Goal: Communication & Community: Answer question/provide support

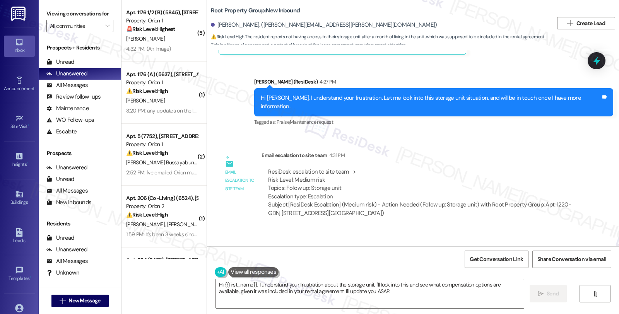
scroll to position [3069, 0]
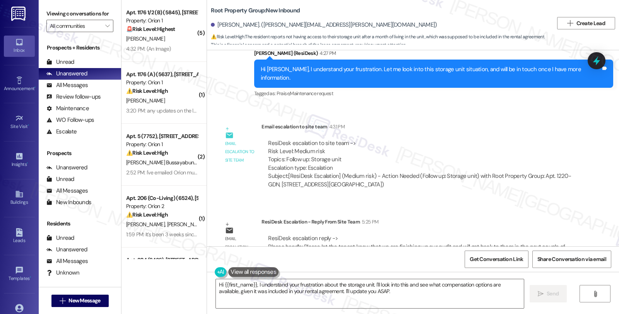
click at [495, 173] on div "Email escalation to site team Email escalation to site team 4:31 PM ResiDesk es…" at bounding box center [398, 159] width 371 height 84
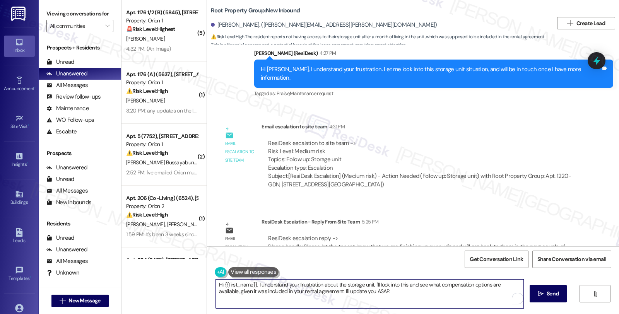
drag, startPoint x: 365, startPoint y: 293, endPoint x: 197, endPoint y: 262, distance: 170.8
click at [197, 262] on div "( 5 ) Apt. 1176 1/2 (B) (5845), 1180 W 37th Pl Property: Orion 1 🚨 Risk Level: …" at bounding box center [371, 157] width 498 height 314
paste textarea "Please let the tenant know that we are finishing up our audit and will get back…"
click at [215, 283] on textarea "Please let the tenant know that we are finishing up our audit and will get back…" at bounding box center [369, 293] width 308 height 29
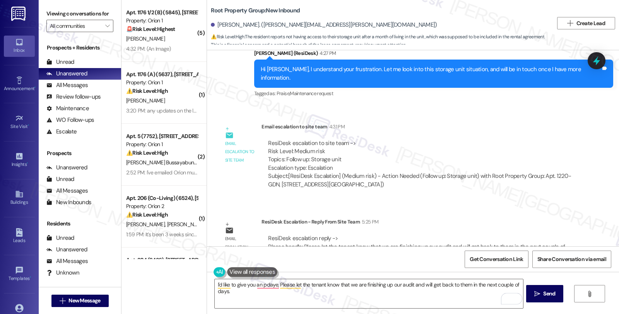
click at [222, 26] on div "Benjamin Feicke. (ben.feicke@gmail.com)" at bounding box center [324, 25] width 226 height 8
copy div "Benjamin"
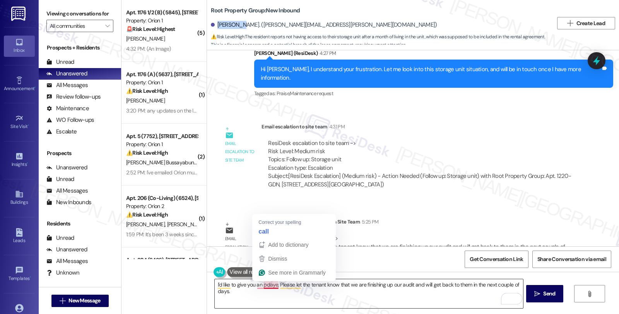
click at [266, 285] on textarea "I'd like to give you an pdaye, Please let the tenant know that we are finishing…" at bounding box center [369, 293] width 308 height 29
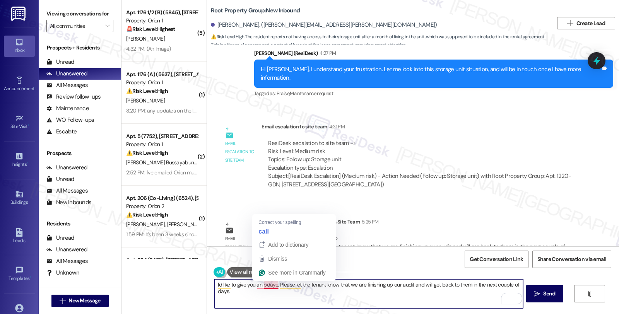
click at [266, 285] on textarea "I'd like to give you an pdaye, Please let the tenant know that we are finishing…" at bounding box center [369, 293] width 308 height 29
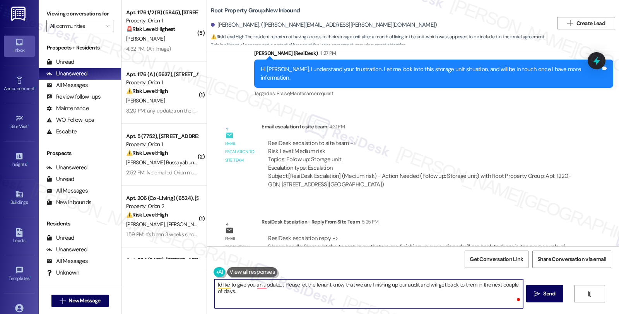
paste textarea "Benjamin"
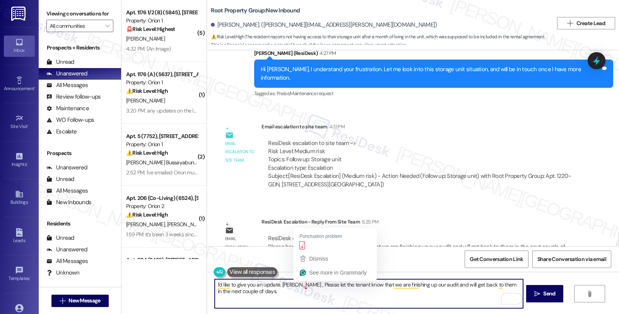
click at [300, 284] on textarea "I'd like to give you an update. Benjamin. , Please let the tenant know that we …" at bounding box center [369, 293] width 308 height 29
drag, startPoint x: 327, startPoint y: 283, endPoint x: 347, endPoint y: 283, distance: 19.7
click at [347, 283] on textarea "I'd like to give you an update. Benjamin. Please let the tenant know that we ar…" at bounding box center [369, 293] width 308 height 29
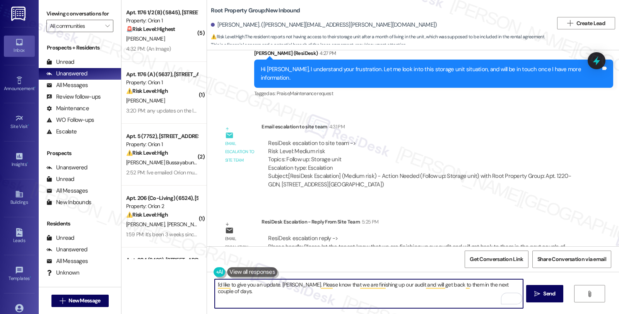
click at [412, 282] on textarea "I'd like to give you an update. Benjamin. Please know that we are finishing up …" at bounding box center [369, 293] width 308 height 29
click at [430, 285] on textarea "I'd like to give you an update. Benjamin. Please know that we are finishing up …" at bounding box center [369, 293] width 308 height 29
click at [431, 285] on textarea "I'd like to give you an update. Benjamin. Please know that we are finishing up …" at bounding box center [369, 293] width 308 height 29
click at [219, 293] on textarea "I'd like to give you an update. Benjamin. Please know that we are finishing up …" at bounding box center [369, 293] width 308 height 29
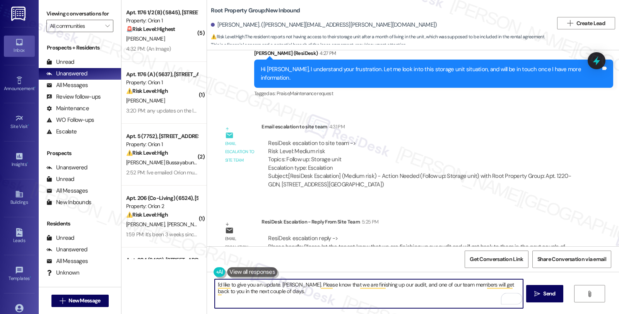
click at [280, 291] on textarea "I'd like to give you an update. Benjamin. Please know that we are finishing up …" at bounding box center [369, 293] width 308 height 29
click at [288, 291] on textarea "I'd like to give you an update. Benjamin. Please know that we are finishing up …" at bounding box center [369, 293] width 308 height 29
type textarea "I'd like to give you an update. Benjamin. Please know that we are finishing up …"
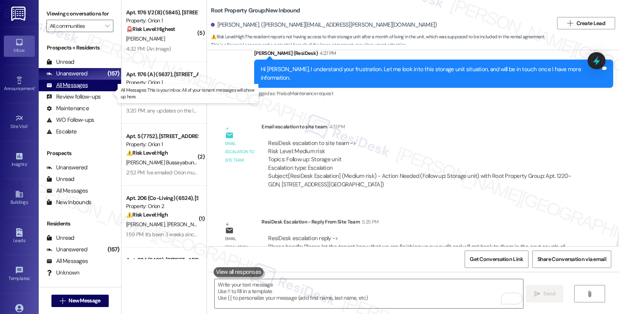
click at [84, 89] on div "All Messages" at bounding box center [66, 85] width 41 height 8
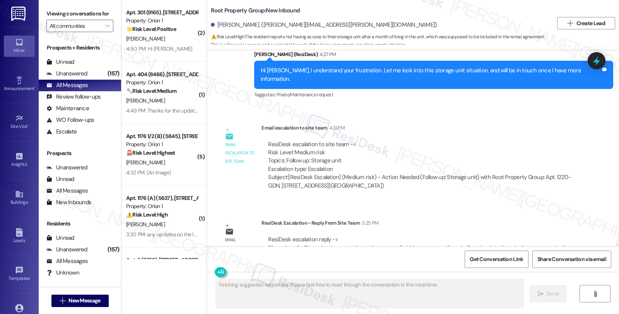
scroll to position [3142, 0]
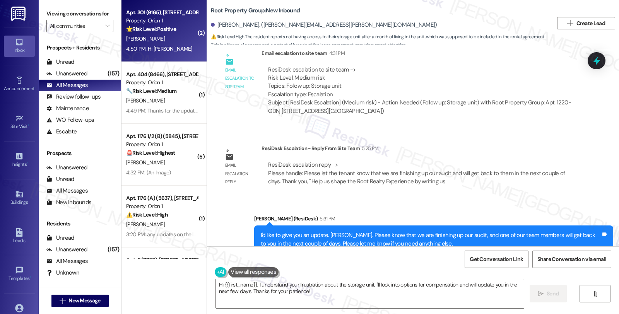
click at [169, 43] on div "[PERSON_NAME]" at bounding box center [161, 39] width 73 height 10
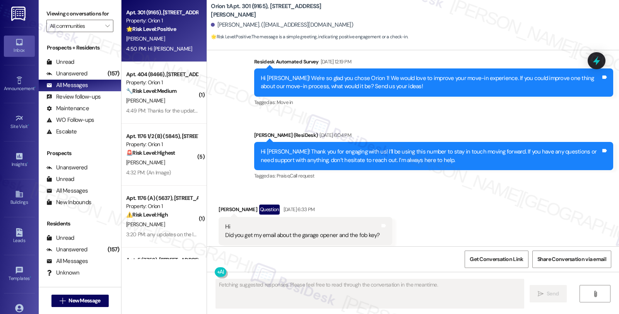
scroll to position [205, 0]
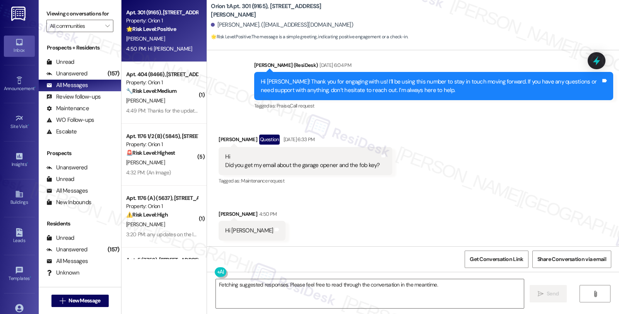
click at [219, 213] on div "Jose Nam 4:50 PM" at bounding box center [252, 215] width 67 height 11
copy div "Jose"
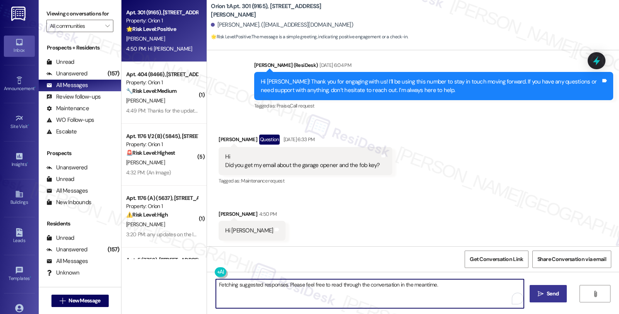
drag, startPoint x: 214, startPoint y: 285, endPoint x: 536, endPoint y: 289, distance: 322.7
click at [536, 289] on div "Fetching suggested responses. Please feel free to read through the conversation…" at bounding box center [413, 301] width 412 height 58
paste textarea "Jose"
click at [280, 288] on textarea "Hi Jose, thanks for r" at bounding box center [369, 293] width 308 height 29
type textarea "Hi Jose, thanks for reaching out. May I know to what email address the email wa…"
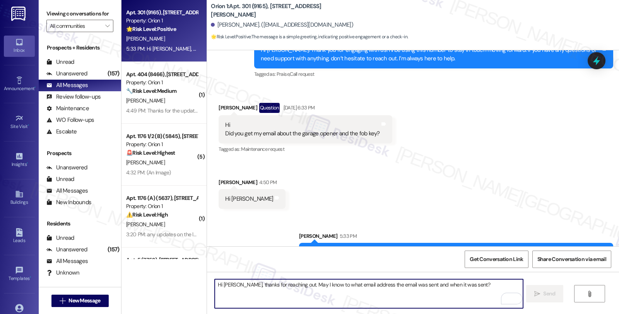
scroll to position [259, 0]
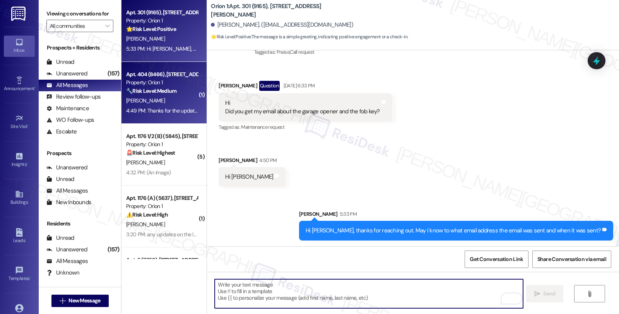
click at [191, 108] on div "Apt. 404 (8466), 1192 W 35th St Property: Orion 1 🔧 Risk Level: Medium The resi…" at bounding box center [164, 93] width 85 height 62
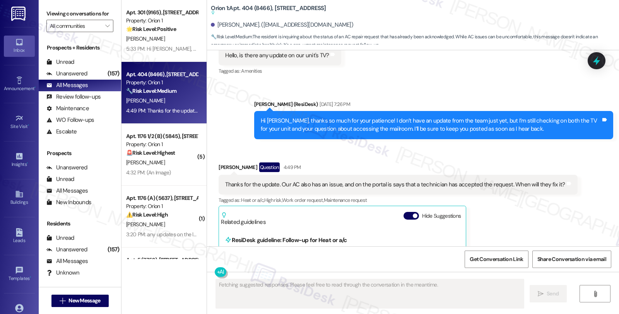
scroll to position [629, 0]
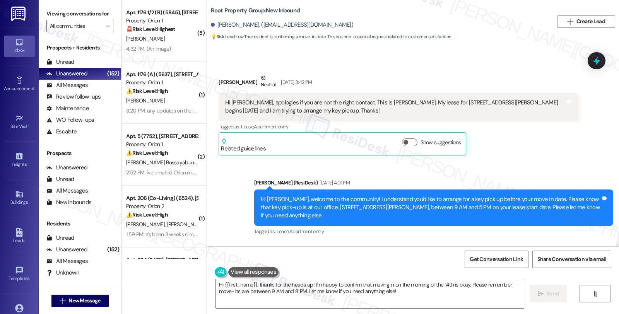
scroll to position [1390, 0]
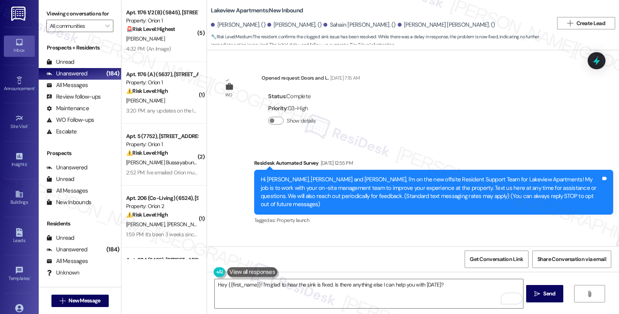
scroll to position [4478, 0]
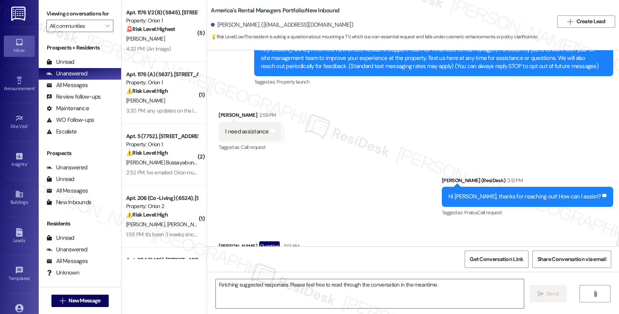
scroll to position [175, 0]
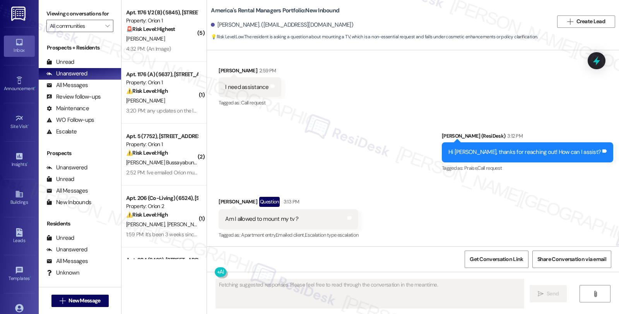
click at [506, 206] on div "Received via SMS [PERSON_NAME] Question 3:13 PM Am I allowed to mount my tv ? T…" at bounding box center [413, 213] width 412 height 67
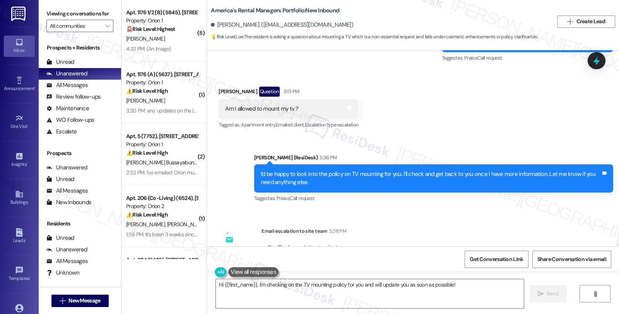
scroll to position [414, 0]
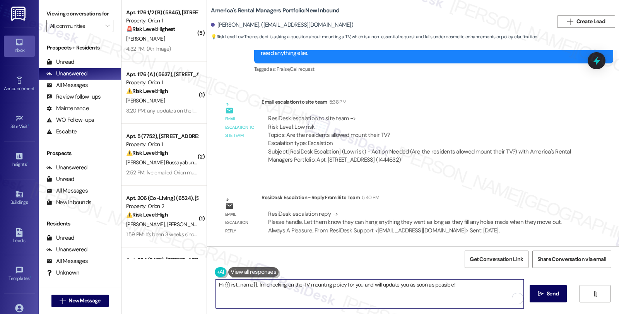
drag, startPoint x: 465, startPoint y: 284, endPoint x: 182, endPoint y: 281, distance: 282.9
click at [182, 281] on div "( 5 ) Apt. 1176 1/2 (B) (5845), 1180 W 37th Pl Property: Orion 1 🚨 Risk Level: …" at bounding box center [371, 157] width 498 height 314
paste textarea "Please handle. Let them know they can hang anything they want as long as they f…"
click at [215, 285] on textarea "Please handle. Let them know they can hang anything they want as long as they f…" at bounding box center [369, 293] width 308 height 29
drag, startPoint x: 277, startPoint y: 283, endPoint x: 316, endPoint y: 284, distance: 38.7
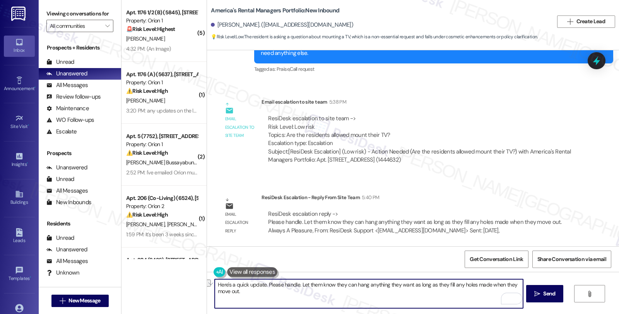
click at [316, 284] on textarea "Here's a quick update. Please handle. Let them know they can hang anything they…" at bounding box center [369, 293] width 308 height 29
click at [262, 284] on textarea "Here's a quick update. Please know they can hang anything they want as long as …" at bounding box center [369, 293] width 308 height 29
click at [263, 284] on textarea "Here's a quick update. Please know they can hang anything they want as long as …" at bounding box center [369, 293] width 308 height 29
click at [319, 286] on textarea "Here's a quick update. You can Please know they can hang anything they want as …" at bounding box center [369, 293] width 308 height 29
click at [315, 282] on textarea "Here's a quick update. You can hang anything they want as long as they fill any…" at bounding box center [369, 293] width 308 height 29
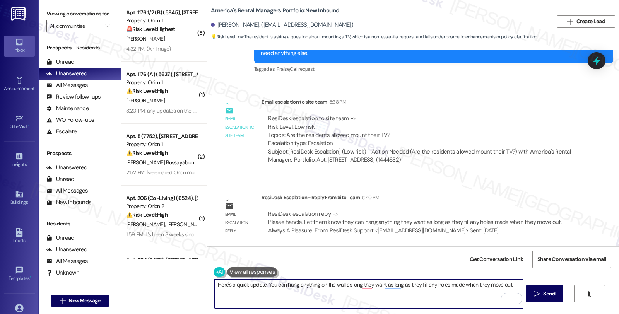
click at [399, 284] on textarea "Here's a quick update. You can hang anything on the wall as long they want as l…" at bounding box center [369, 293] width 308 height 29
click at [369, 288] on textarea "Here's a quick update. You can hang anything on the wall as long as they fill a…" at bounding box center [369, 293] width 308 height 29
click at [434, 287] on textarea "Here's a quick update. You can hang anything on the wall as long as you fill an…" at bounding box center [369, 293] width 308 height 29
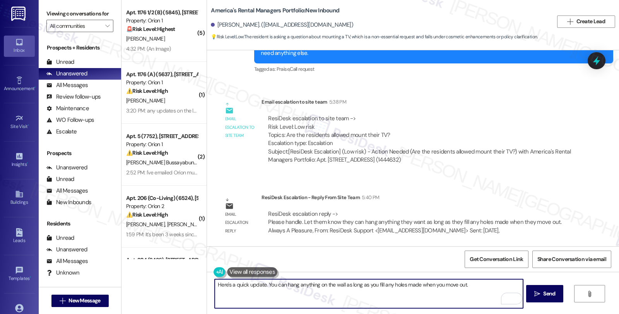
click at [472, 285] on textarea "Here's a quick update. You can hang anything on the wall as long as you fill an…" at bounding box center [369, 293] width 308 height 29
click at [463, 281] on textarea "Here's a quick update. You can hang anything on the wall as long as you fill an…" at bounding box center [369, 293] width 308 height 29
click at [462, 285] on textarea "Here's a quick update. You can hang anything on the wall as long as you fill an…" at bounding box center [369, 293] width 308 height 29
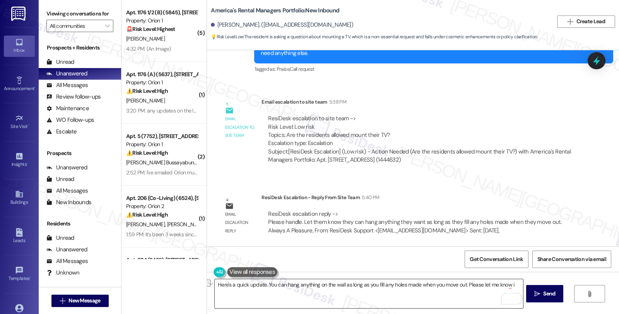
drag, startPoint x: 334, startPoint y: 297, endPoint x: 344, endPoint y: 297, distance: 9.3
click at [334, 297] on textarea "Here's a quick update. You can hang anything on the wall as long as you fill an…" at bounding box center [369, 293] width 308 height 29
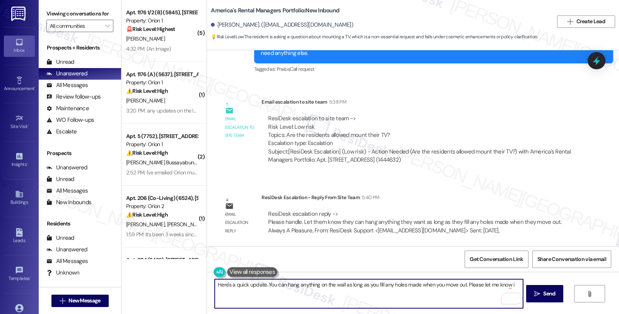
drag, startPoint x: 461, startPoint y: 282, endPoint x: 517, endPoint y: 282, distance: 55.7
click at [517, 282] on textarea "Here's a quick update. You can hang anything on the wall as long as you fill an…" at bounding box center [369, 293] width 308 height 29
paste textarea "Should you have other concerns, please feel free to reach out. Have a great day!"
drag, startPoint x: 350, startPoint y: 287, endPoint x: 306, endPoint y: 287, distance: 44.1
click at [306, 287] on textarea "Here's a quick update. You can hang anything on the wall as long as you fill an…" at bounding box center [369, 293] width 308 height 29
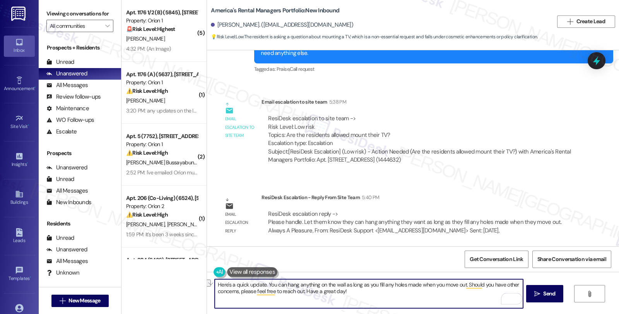
click at [322, 298] on textarea "Here's a quick update. You can hang anything on the wall as long as you fill an…" at bounding box center [369, 293] width 308 height 29
drag, startPoint x: 300, startPoint y: 293, endPoint x: 389, endPoint y: 293, distance: 88.6
click at [389, 293] on textarea "Here's a quick update. You can hang anything on the wall as long as you fill an…" at bounding box center [369, 293] width 308 height 29
type textarea "Here's a quick update. You can hang anything on the wall as long as you fill an…"
click at [535, 294] on icon "" at bounding box center [537, 294] width 6 height 6
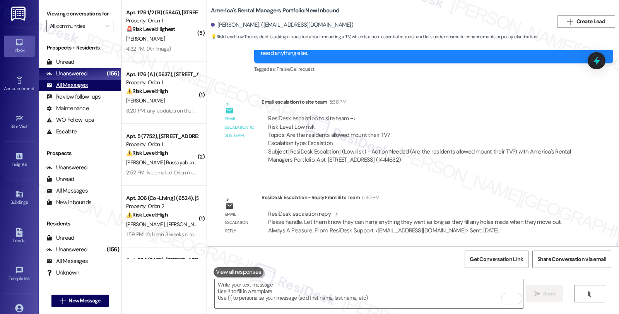
click at [86, 89] on div "All Messages" at bounding box center [66, 85] width 41 height 8
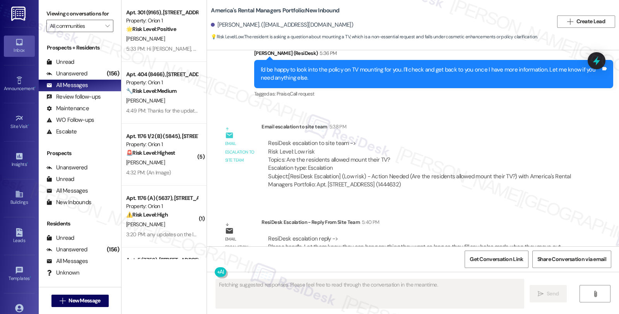
scroll to position [488, 0]
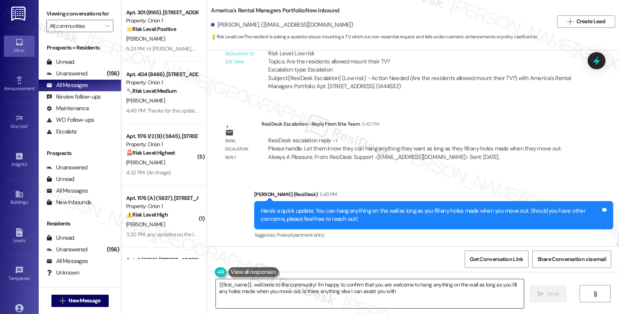
type textarea "{{first_name}}, welcome to the community! I'm happy to confirm that you are wel…"
